Goal: Check status: Check status

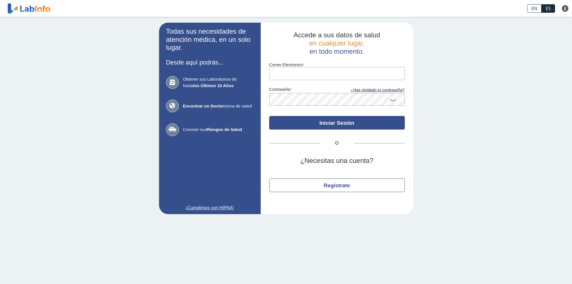
type input "[EMAIL_ADDRESS][DOMAIN_NAME]"
click at [336, 123] on button "Iniciar Sesión" at bounding box center [337, 123] width 136 height 14
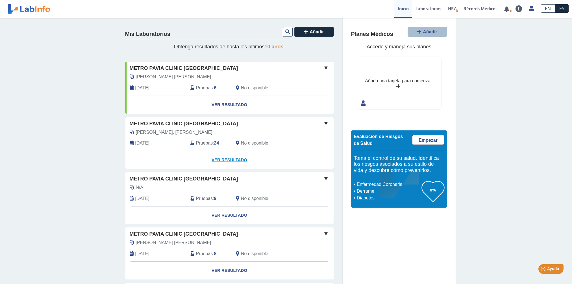
click at [223, 159] on link "Ver Resultado" at bounding box center [230, 160] width 208 height 18
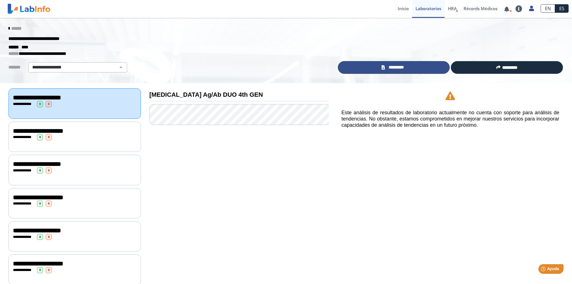
click at [406, 68] on link "*********" at bounding box center [394, 67] width 112 height 13
